Goal: Task Accomplishment & Management: Manage account settings

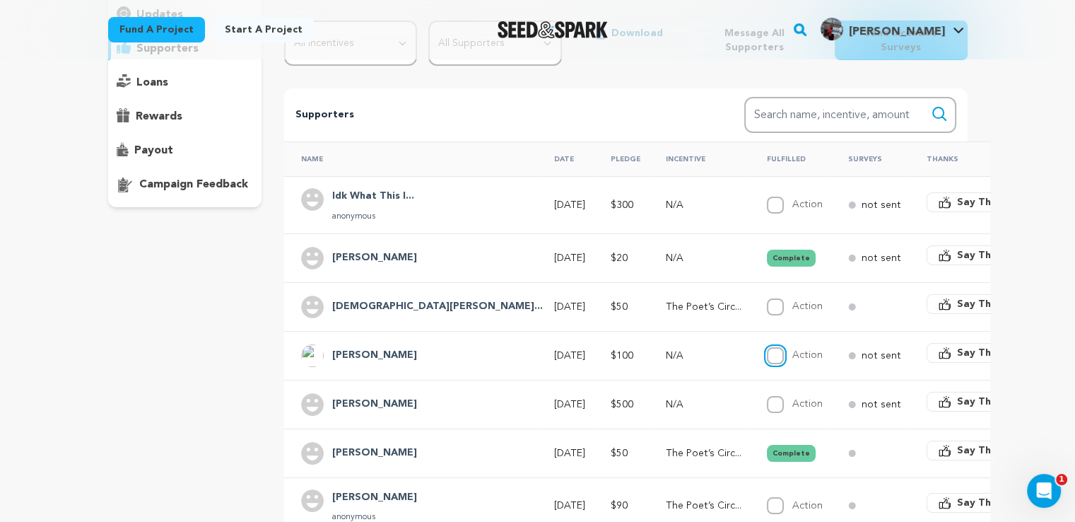
click at [767, 348] on input "Action" at bounding box center [775, 355] width 17 height 17
checkbox input "true"
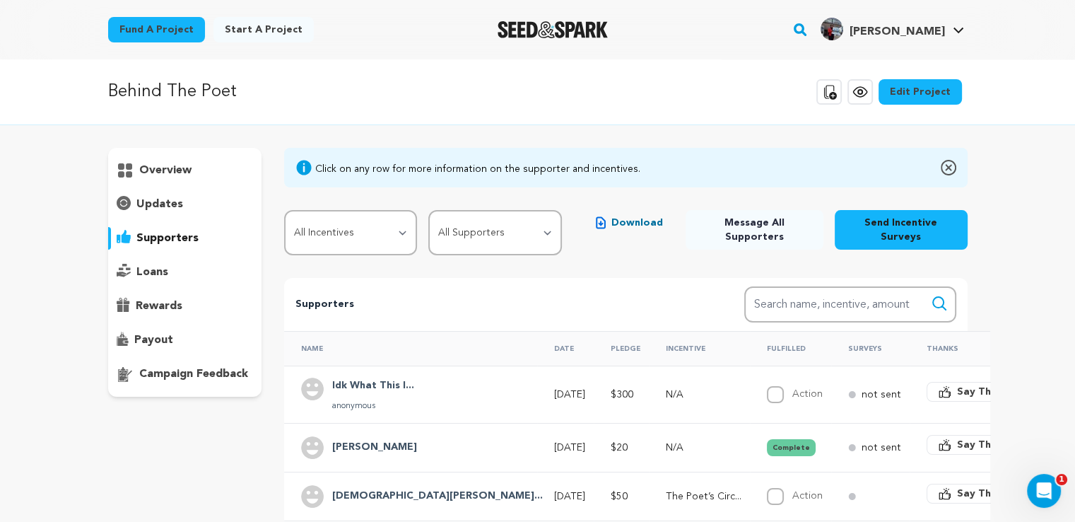
click at [189, 88] on p "Behind The Poet" at bounding box center [172, 91] width 129 height 25
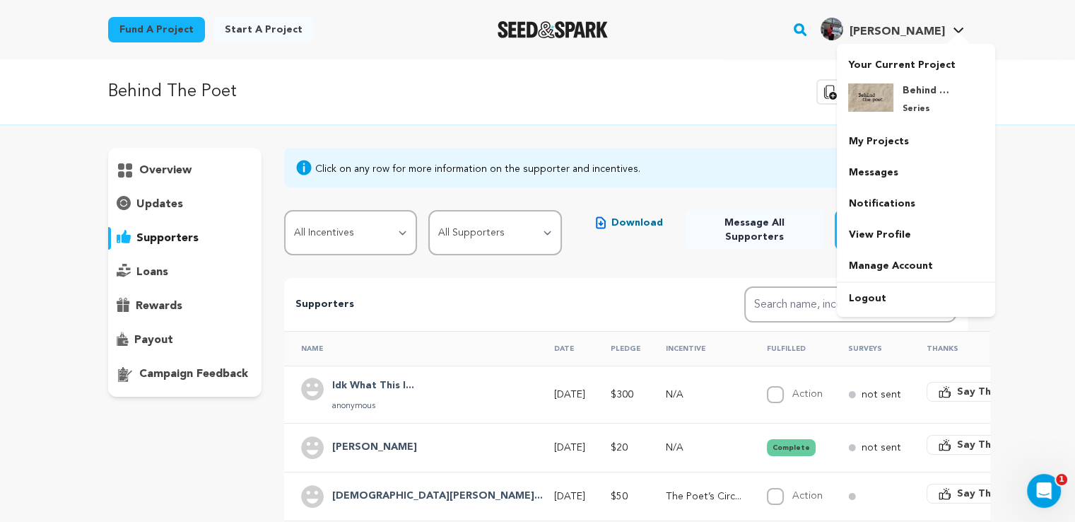
click at [914, 100] on div "Behind The Poet Series" at bounding box center [928, 98] width 68 height 31
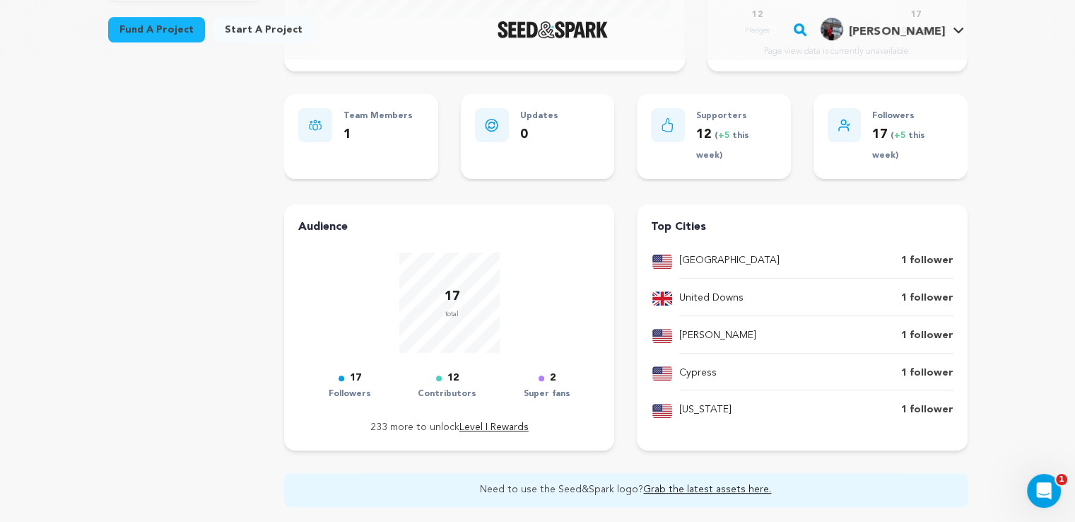
scroll to position [396, 0]
click at [611, 218] on div "Audience 17 total 17 Followers 12 Contributors 2 Super fans 233 more to unlock …" at bounding box center [449, 327] width 330 height 246
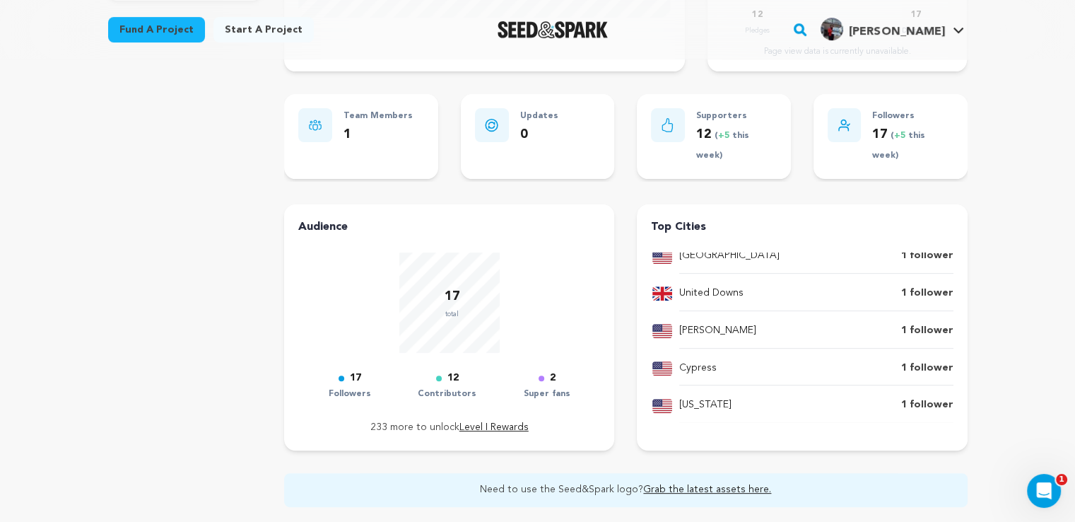
drag, startPoint x: 549, startPoint y: 379, endPoint x: 537, endPoint y: 378, distance: 11.4
click at [537, 378] on div "2" at bounding box center [547, 378] width 47 height 17
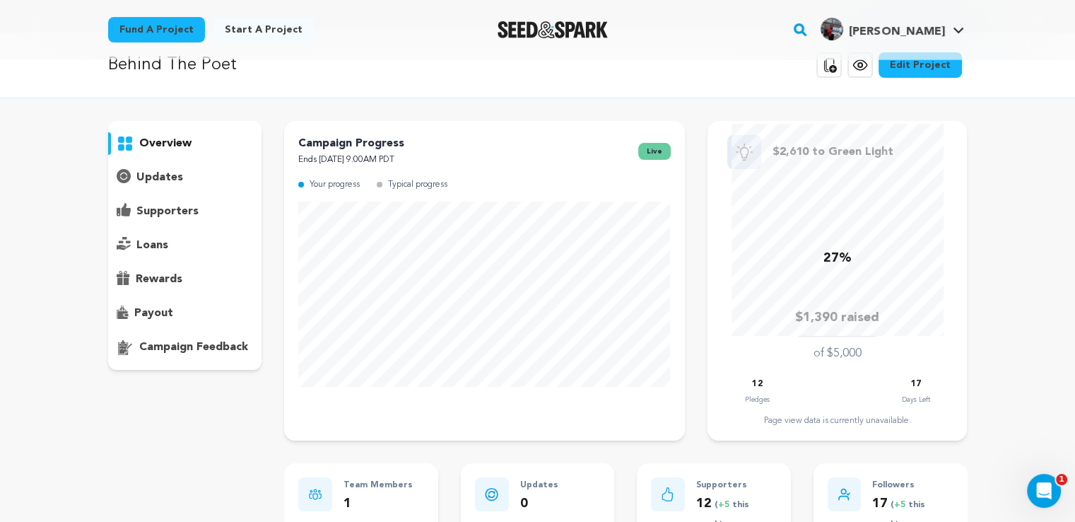
scroll to position [0, 0]
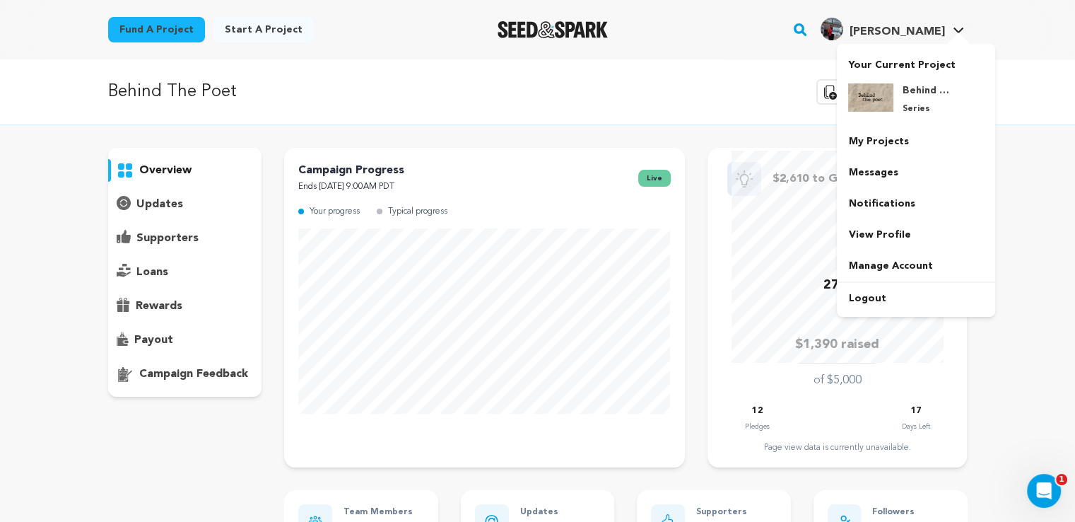
click at [898, 92] on div "Behind The Poet Series" at bounding box center [928, 98] width 68 height 31
click at [897, 144] on link "My Projects" at bounding box center [916, 141] width 158 height 31
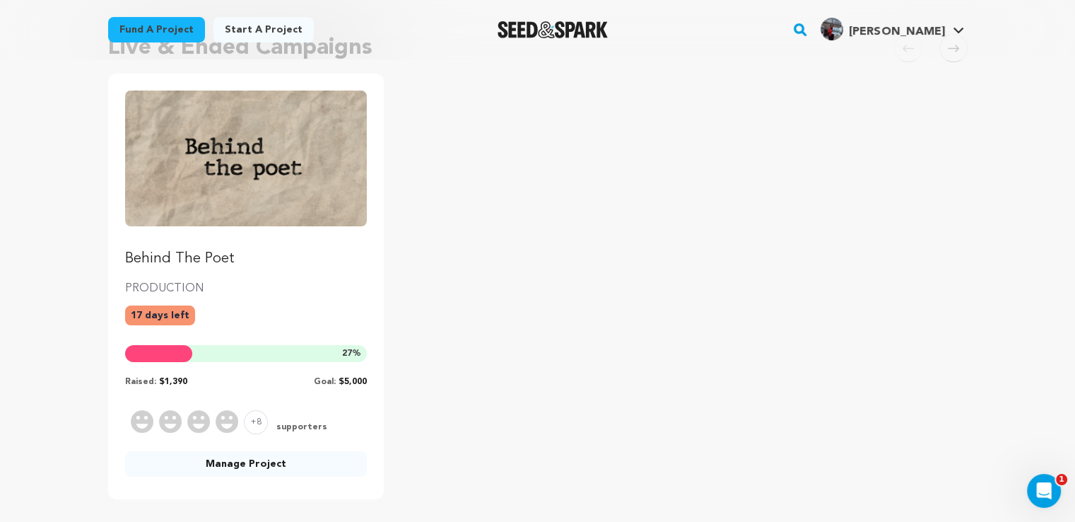
scroll to position [133, 0]
click at [232, 162] on img "Fund Behind The Poet" at bounding box center [246, 158] width 243 height 136
